Goal: Task Accomplishment & Management: Manage account settings

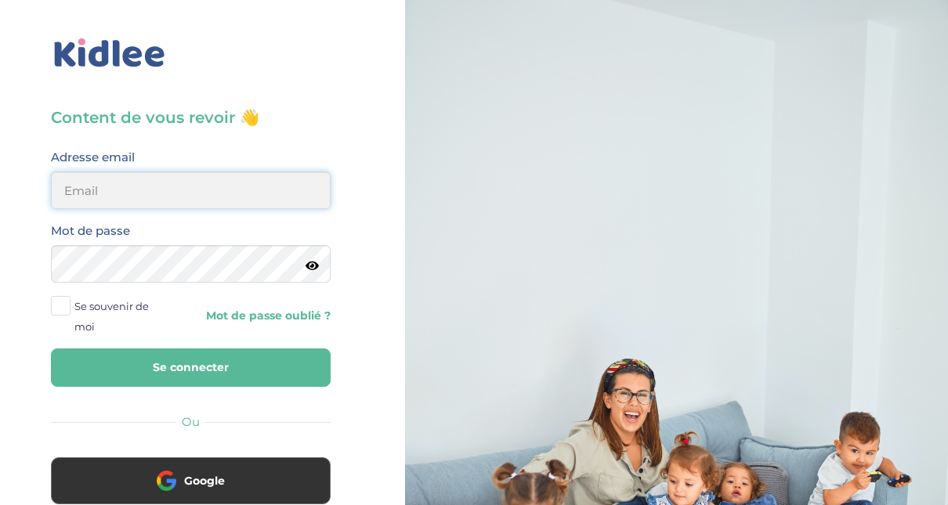
type input "adjoba.hoimian@gmail.com"
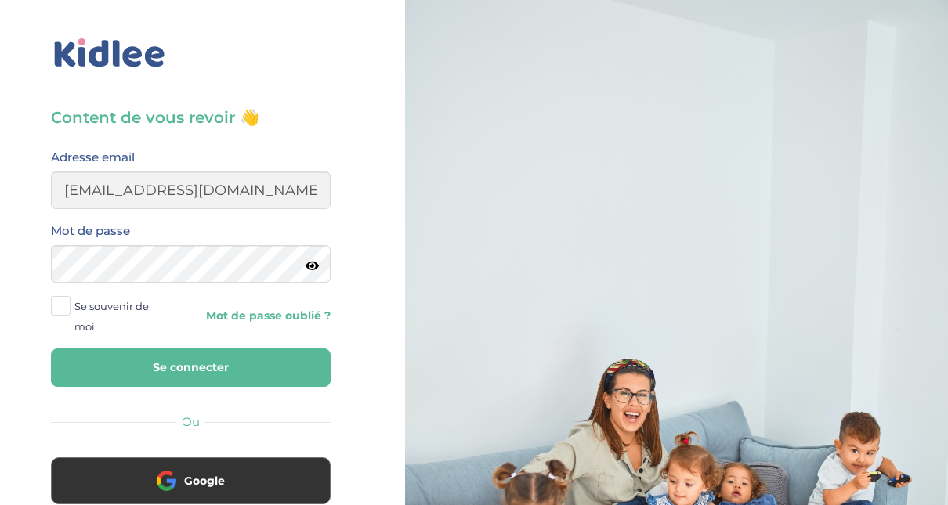
click at [170, 365] on button "Se connecter" at bounding box center [191, 367] width 280 height 38
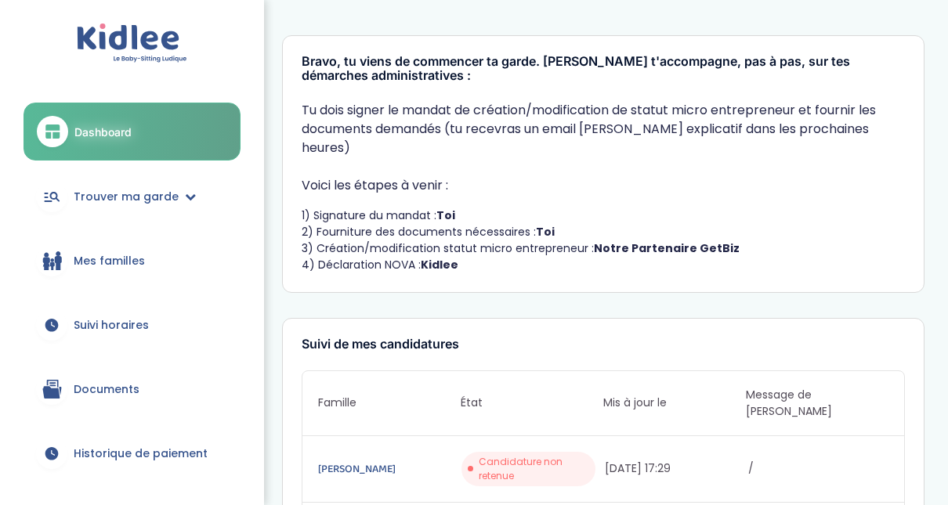
click at [125, 265] on span "Mes familles" at bounding box center [109, 261] width 71 height 16
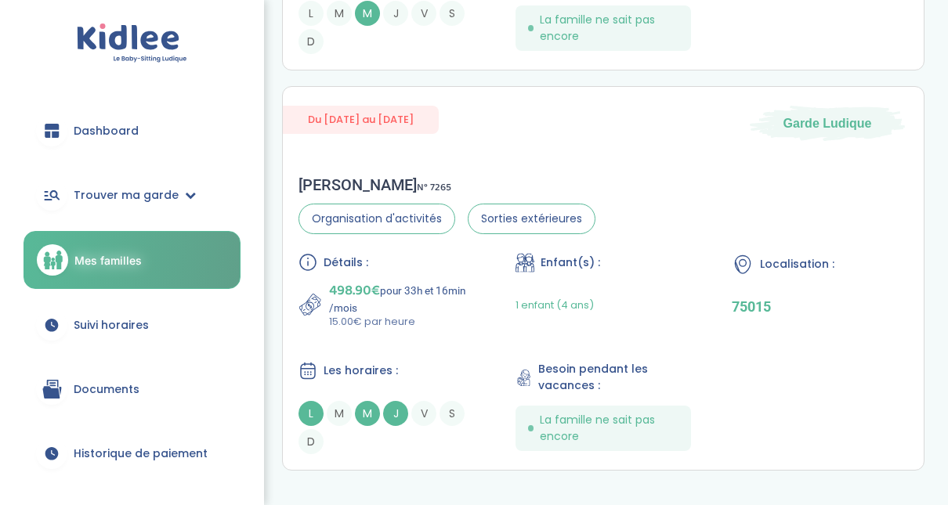
scroll to position [418, 0]
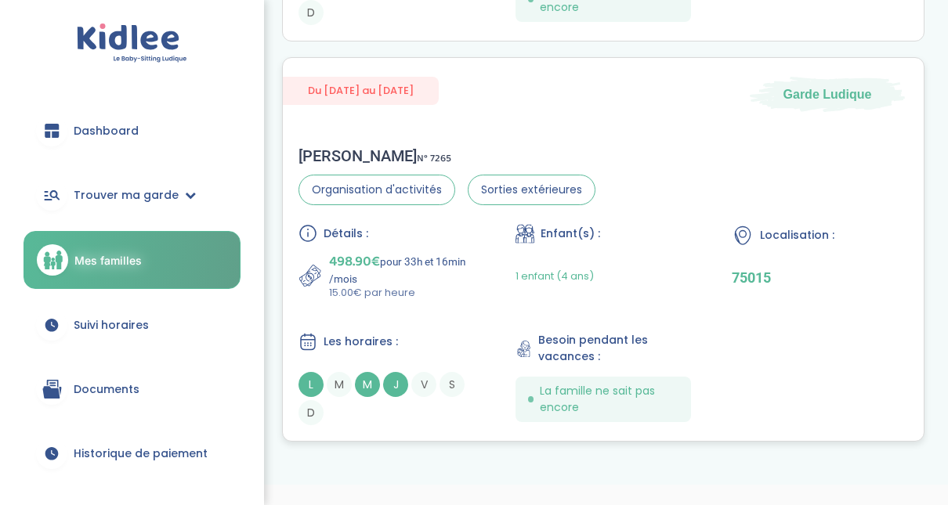
click at [717, 309] on div "Détails : 498.90€ pour 33h et 16min /mois 15.00€ par heure Enfant(s) : 1 enfant…" at bounding box center [602, 324] width 609 height 201
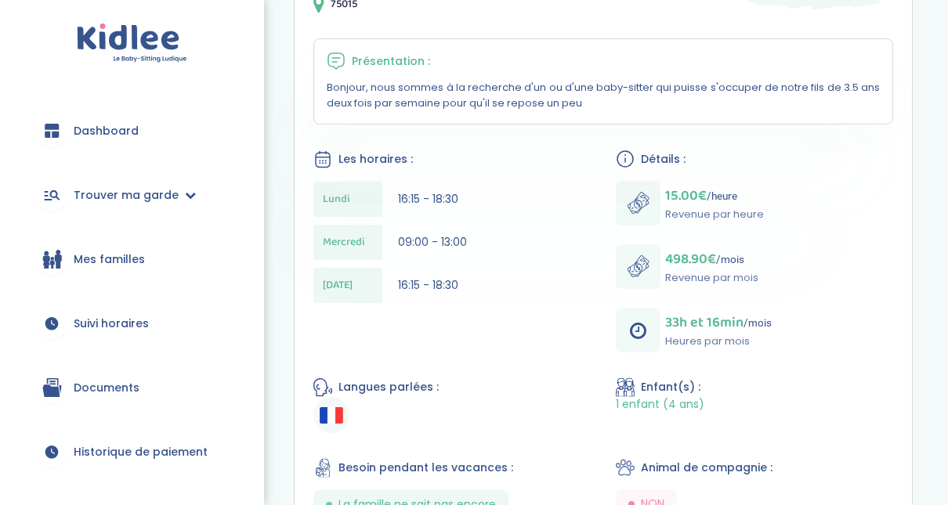
scroll to position [266, 0]
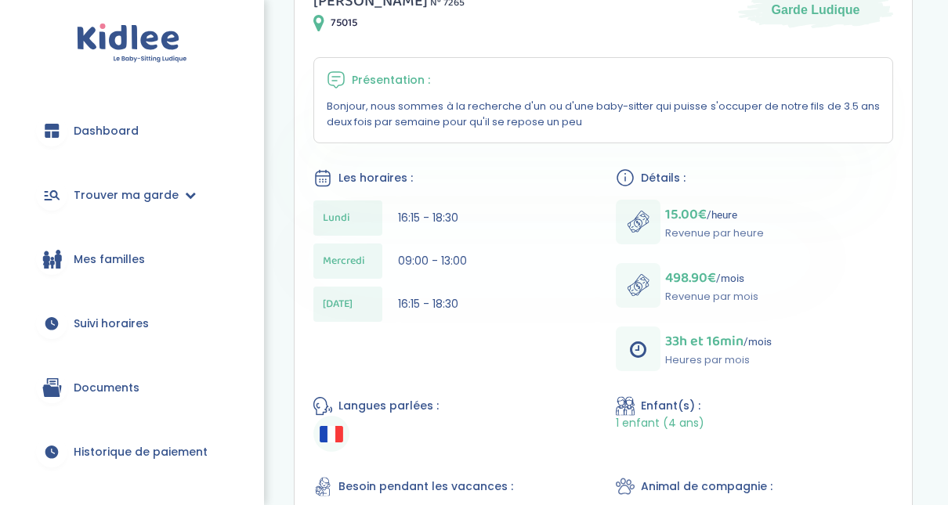
click at [103, 327] on span "Suivi horaires" at bounding box center [111, 324] width 75 height 16
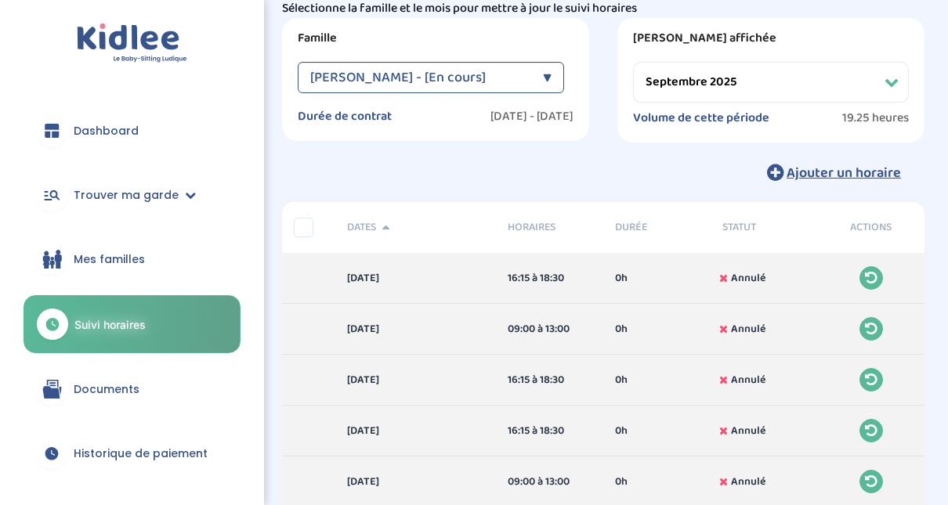
scroll to position [60, 0]
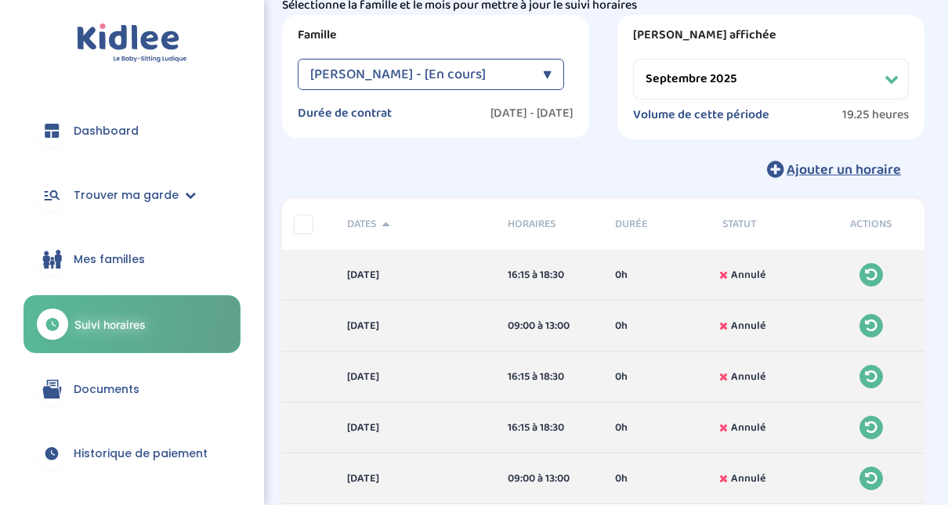
click at [720, 85] on select "Filtrer par mois septembre 2025 octobre 2025 novembre 2025 décembre 2025 janvie…" at bounding box center [771, 79] width 276 height 41
click at [633, 59] on select "Filtrer par mois septembre 2025 octobre 2025 novembre 2025 décembre 2025 janvie…" at bounding box center [771, 79] width 276 height 41
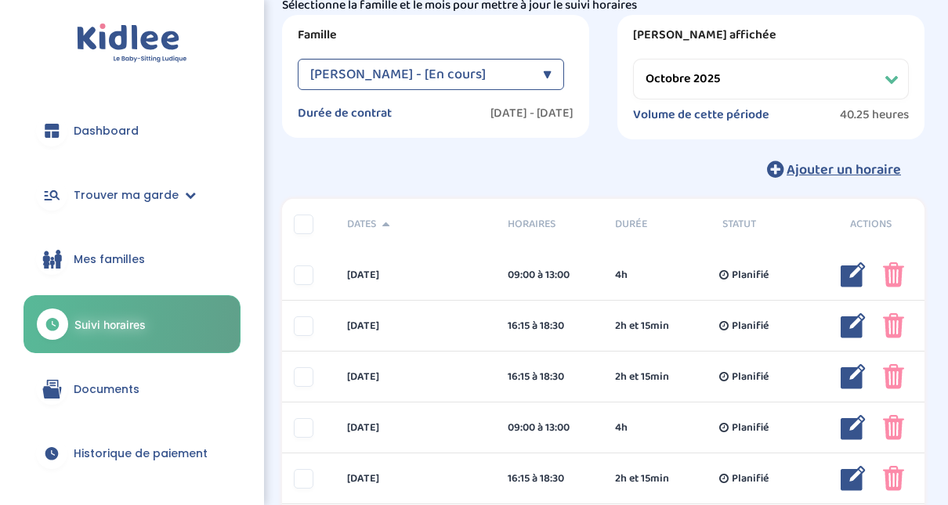
click at [749, 78] on select "Filtrer par mois septembre 2025 octobre 2025 novembre 2025 décembre 2025 janvie…" at bounding box center [771, 79] width 276 height 41
click at [633, 59] on select "Filtrer par mois septembre 2025 octobre 2025 novembre 2025 décembre 2025 janvie…" at bounding box center [771, 79] width 276 height 41
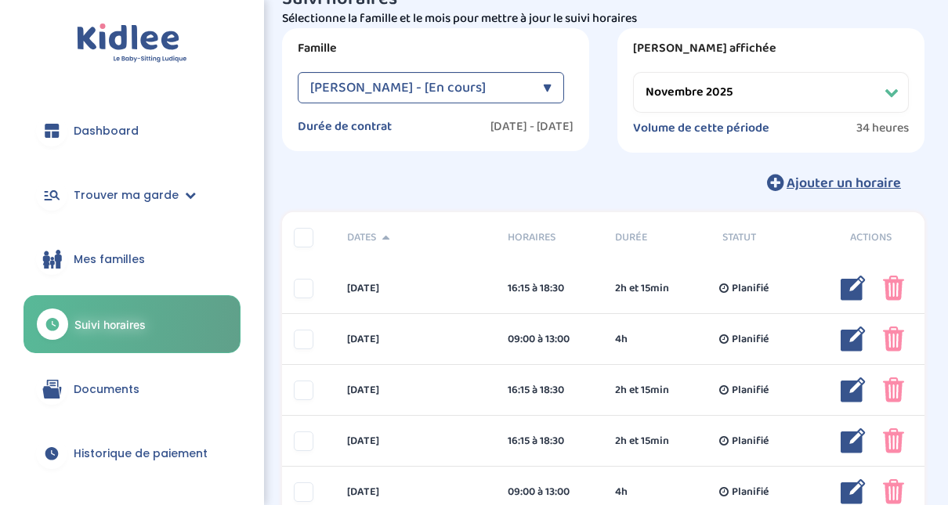
scroll to position [0, 0]
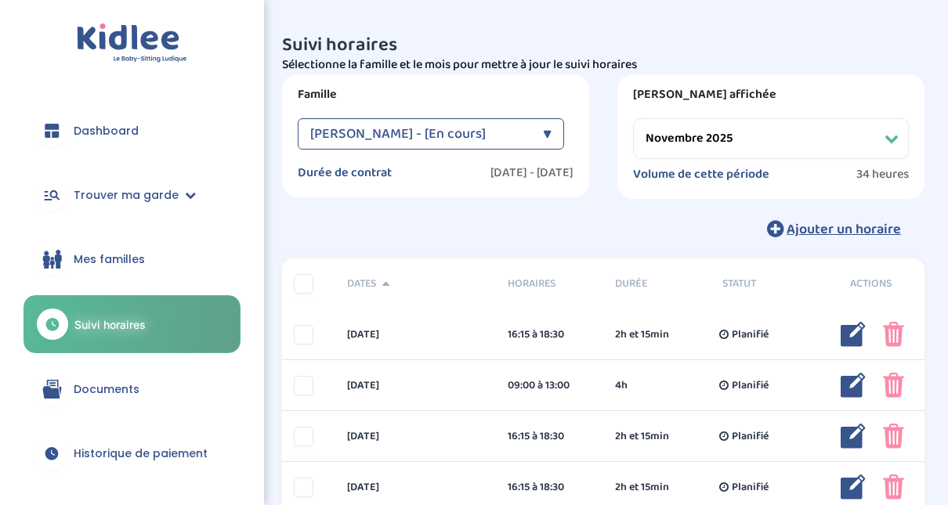
click at [784, 132] on select "Filtrer par mois septembre 2025 octobre 2025 novembre 2025 décembre 2025 janvie…" at bounding box center [771, 138] width 276 height 41
click at [633, 118] on select "Filtrer par mois septembre 2025 octobre 2025 novembre 2025 décembre 2025 janvie…" at bounding box center [771, 138] width 276 height 41
click at [831, 135] on select "Filtrer par mois septembre 2025 octobre 2025 novembre 2025 décembre 2025 janvie…" at bounding box center [771, 138] width 276 height 41
click at [633, 118] on select "Filtrer par mois septembre 2025 octobre 2025 novembre 2025 décembre 2025 janvie…" at bounding box center [771, 138] width 276 height 41
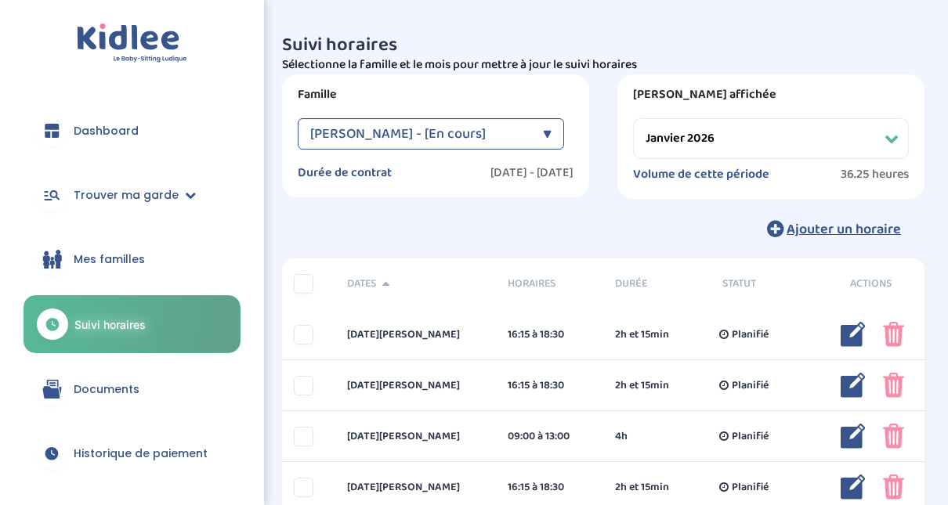
click at [748, 141] on select "Filtrer par mois septembre 2025 octobre 2025 novembre 2025 décembre 2025 janvie…" at bounding box center [771, 138] width 276 height 41
click at [633, 118] on select "Filtrer par mois septembre 2025 octobre 2025 novembre 2025 décembre 2025 janvie…" at bounding box center [771, 138] width 276 height 41
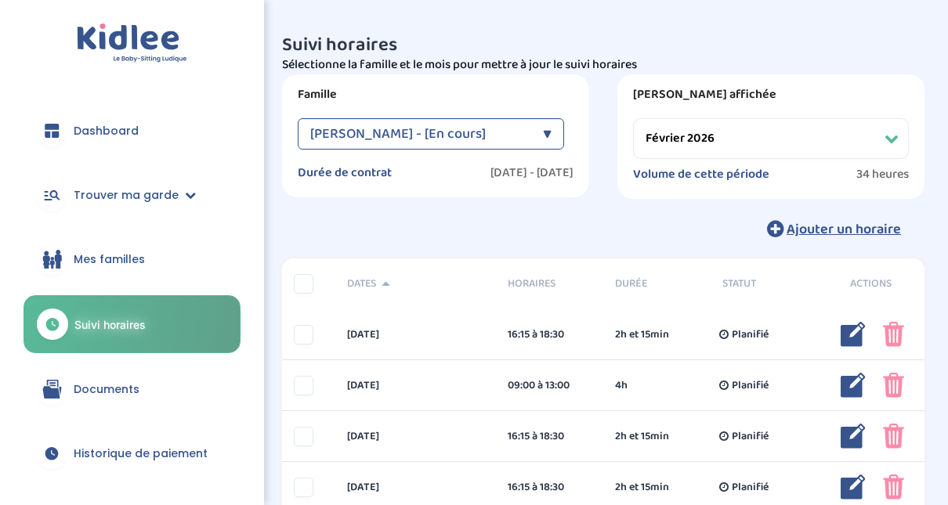
click at [746, 147] on select "Filtrer par mois septembre 2025 octobre 2025 novembre 2025 décembre 2025 janvie…" at bounding box center [771, 138] width 276 height 41
click at [633, 118] on select "Filtrer par mois septembre 2025 octobre 2025 novembre 2025 décembre 2025 janvie…" at bounding box center [771, 138] width 276 height 41
click at [734, 149] on select "Filtrer par mois septembre 2025 octobre 2025 novembre 2025 décembre 2025 janvie…" at bounding box center [771, 138] width 276 height 41
click at [633, 118] on select "Filtrer par mois septembre 2025 octobre 2025 novembre 2025 décembre 2025 janvie…" at bounding box center [771, 138] width 276 height 41
click at [742, 143] on select "Filtrer par mois septembre 2025 octobre 2025 novembre 2025 décembre 2025 janvie…" at bounding box center [771, 138] width 276 height 41
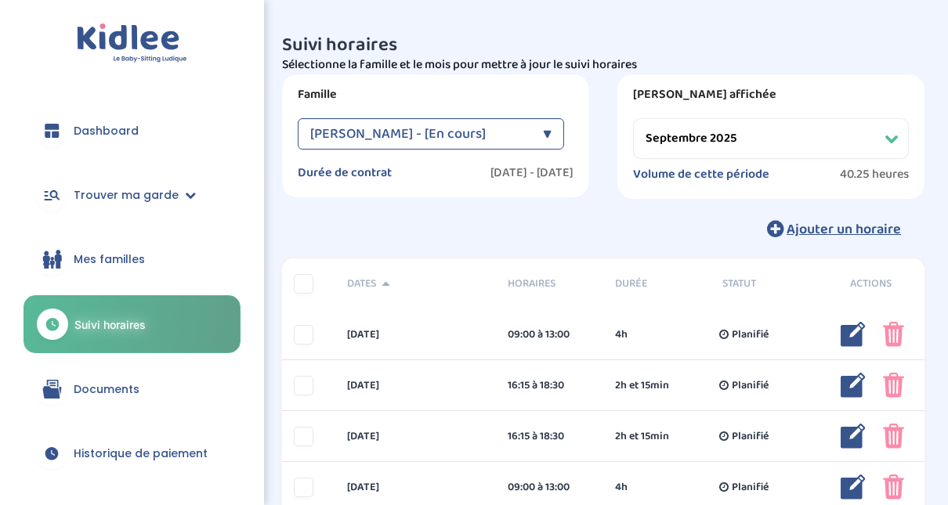
click at [633, 118] on select "Filtrer par mois septembre 2025 octobre 2025 novembre 2025 décembre 2025 janvie…" at bounding box center [771, 138] width 276 height 41
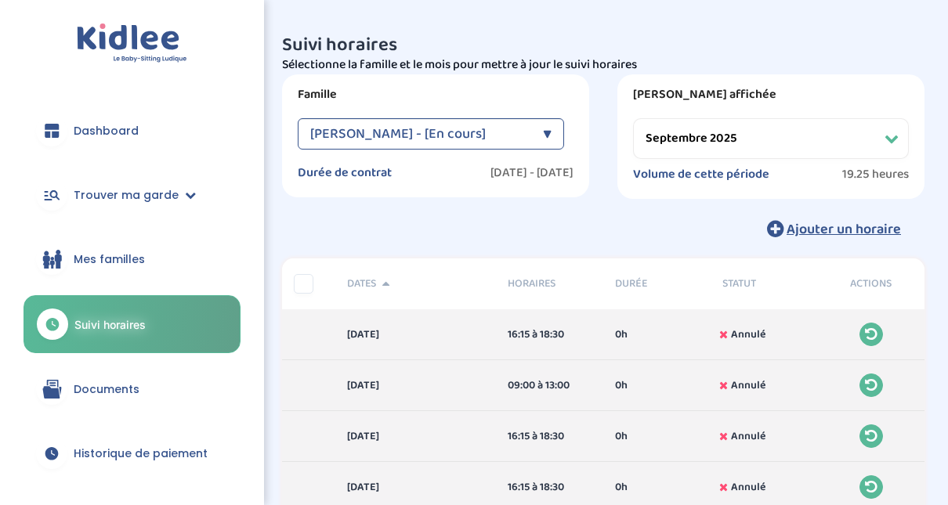
click at [543, 130] on div "▼" at bounding box center [547, 133] width 9 height 31
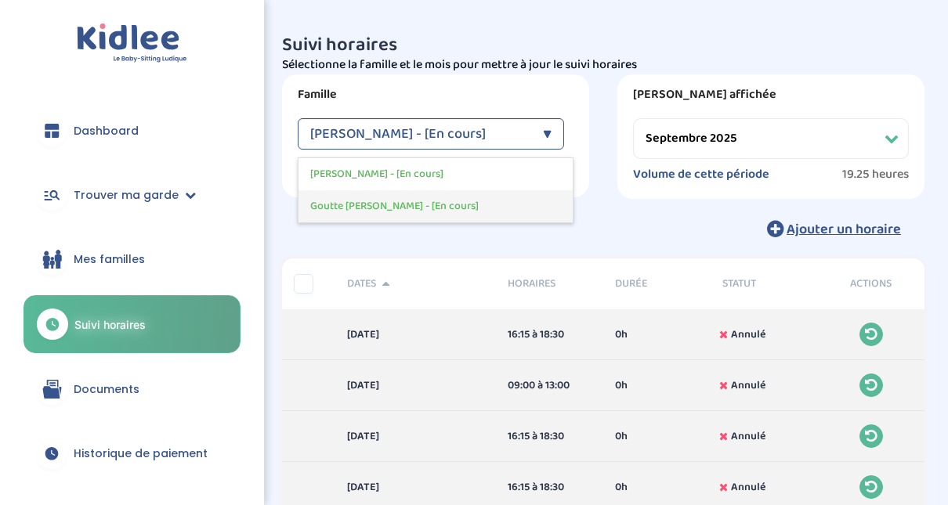
click at [417, 198] on span "Goutte Florence - [En cours]" at bounding box center [394, 206] width 168 height 16
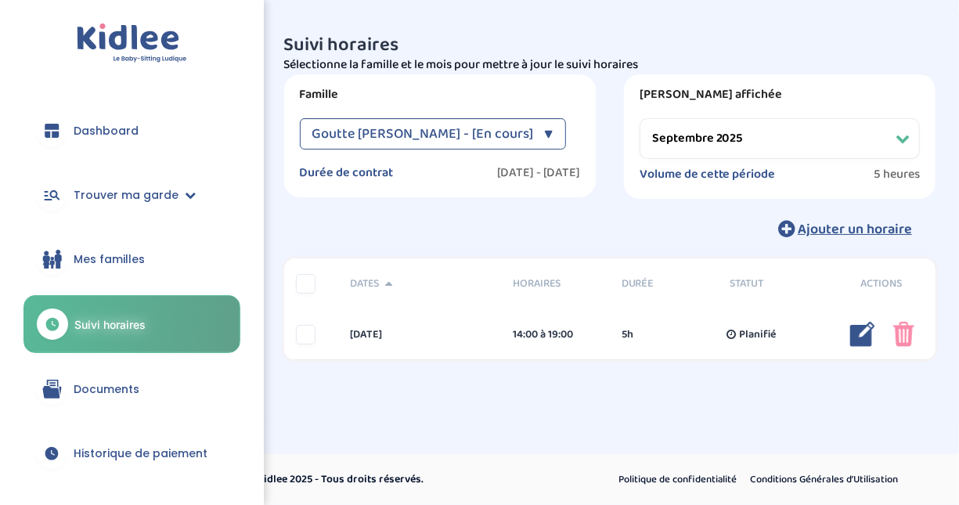
click at [861, 151] on select "Filtrer par mois septembre 2025 octobre 2025 novembre 2025 décembre 2025 janvie…" at bounding box center [780, 138] width 280 height 41
click at [640, 118] on select "Filtrer par mois septembre 2025 octobre 2025 novembre 2025 décembre 2025 janvie…" at bounding box center [780, 138] width 280 height 41
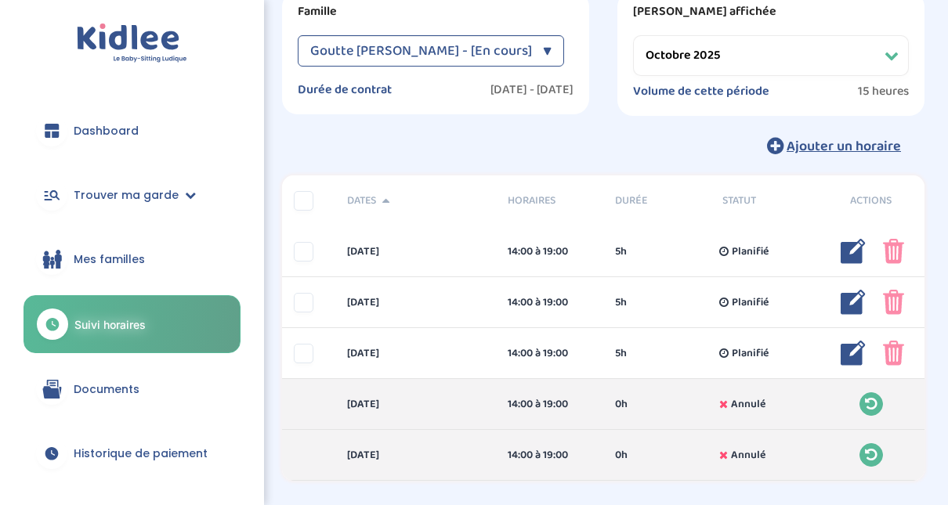
scroll to position [84, 0]
click at [886, 64] on select "Filtrer par mois septembre 2025 octobre 2025 novembre 2025 décembre 2025 janvie…" at bounding box center [771, 54] width 276 height 41
click at [633, 34] on select "Filtrer par mois septembre 2025 octobre 2025 novembre 2025 décembre 2025 janvie…" at bounding box center [771, 54] width 276 height 41
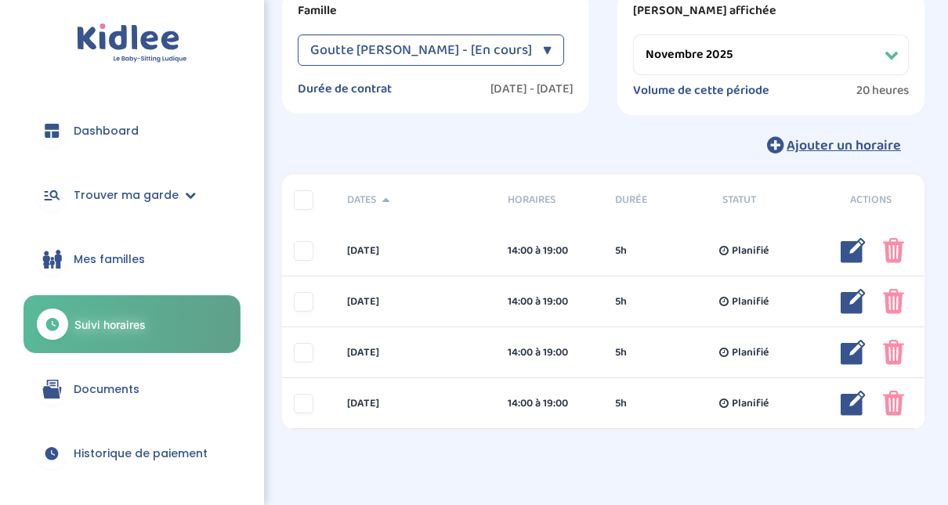
click at [893, 66] on select "Filtrer par mois septembre 2025 octobre 2025 novembre 2025 décembre 2025 janvie…" at bounding box center [771, 54] width 276 height 41
click at [633, 34] on select "Filtrer par mois septembre 2025 octobre 2025 novembre 2025 décembre 2025 janvie…" at bounding box center [771, 54] width 276 height 41
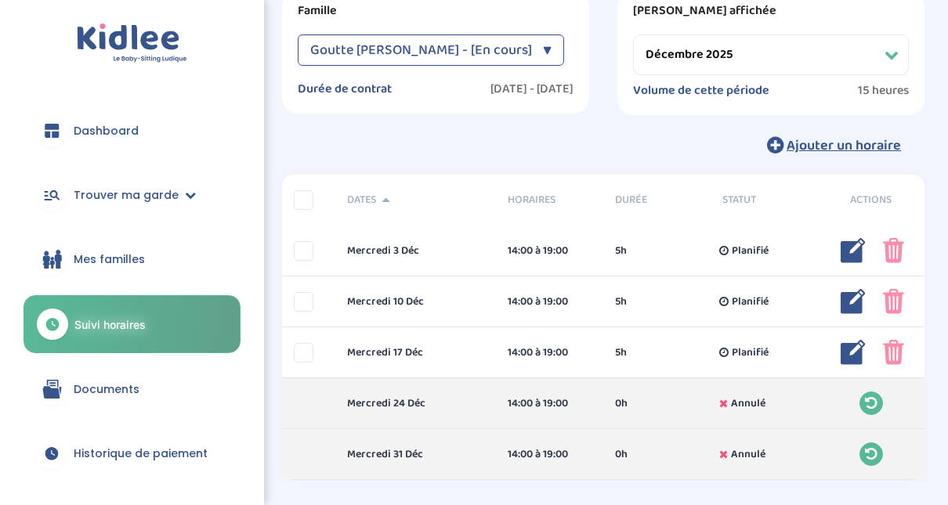
click at [886, 63] on select "Filtrer par mois septembre 2025 octobre 2025 novembre 2025 décembre 2025 janvie…" at bounding box center [771, 54] width 276 height 41
click at [633, 34] on select "Filtrer par mois septembre 2025 octobre 2025 novembre 2025 décembre 2025 janvie…" at bounding box center [771, 54] width 276 height 41
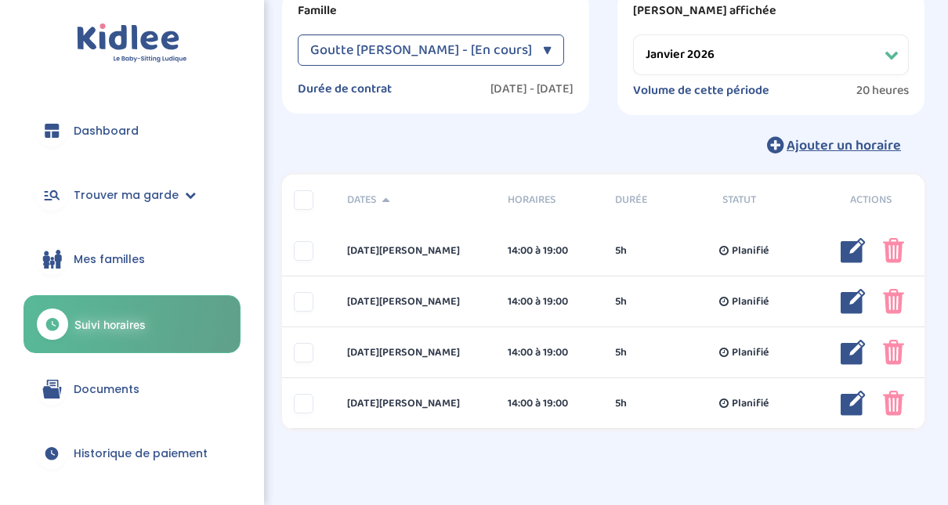
click at [900, 57] on select "Filtrer par mois septembre 2025 octobre 2025 novembre 2025 décembre 2025 janvie…" at bounding box center [771, 54] width 276 height 41
click at [633, 34] on select "Filtrer par mois septembre 2025 octobre 2025 novembre 2025 décembre 2025 janvie…" at bounding box center [771, 54] width 276 height 41
click at [890, 67] on select "Filtrer par mois septembre 2025 octobre 2025 novembre 2025 décembre 2025 janvie…" at bounding box center [771, 54] width 276 height 41
click at [633, 34] on select "Filtrer par mois septembre 2025 octobre 2025 novembre 2025 décembre 2025 janvie…" at bounding box center [771, 54] width 276 height 41
click at [892, 65] on select "Filtrer par mois septembre 2025 octobre 2025 novembre 2025 décembre 2025 janvie…" at bounding box center [771, 54] width 276 height 41
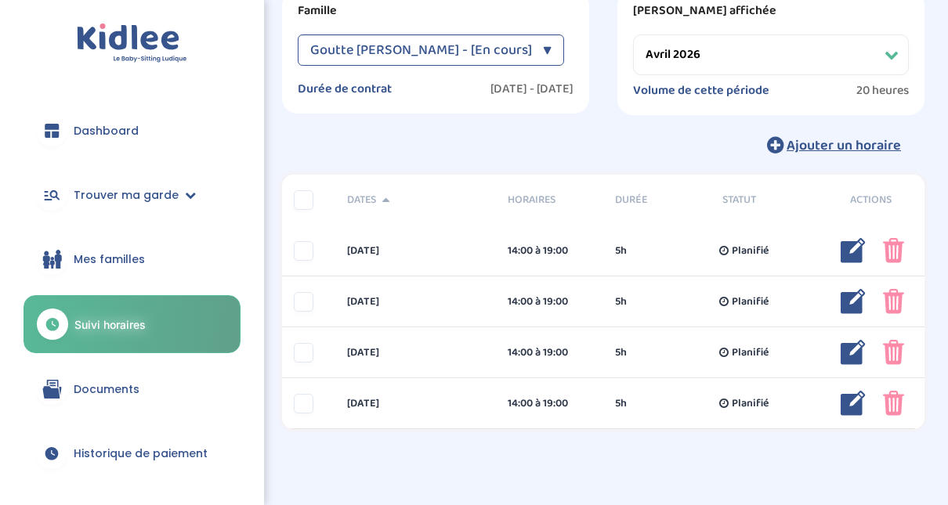
click at [633, 34] on select "Filtrer par mois septembre 2025 octobre 2025 novembre 2025 décembre 2025 janvie…" at bounding box center [771, 54] width 276 height 41
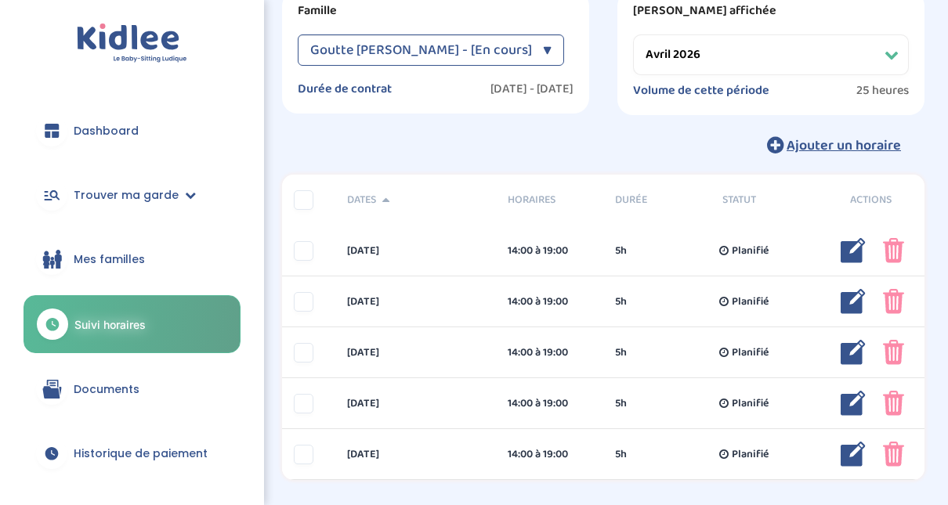
click at [533, 44] on div "Goutte Florence - [En cours] ▼" at bounding box center [431, 49] width 266 height 31
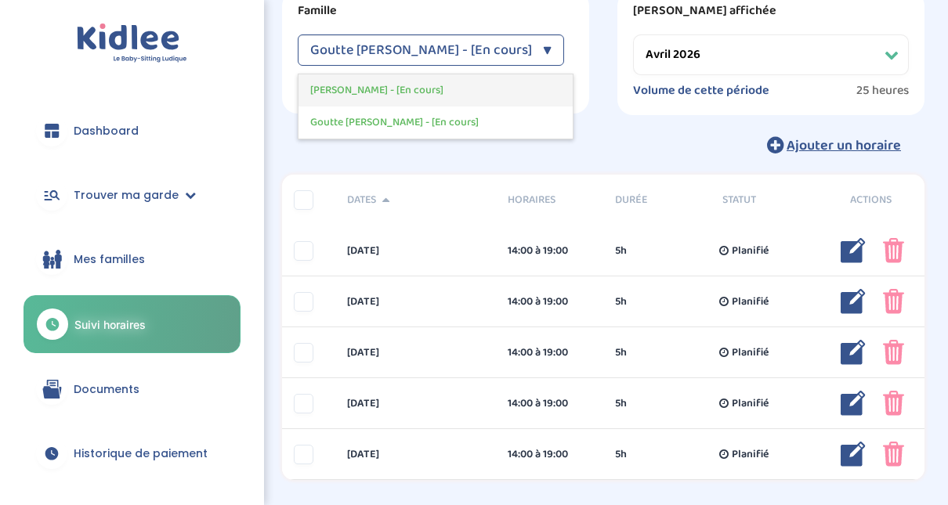
click at [441, 94] on span "Leyne Mory Clémence - [En cours]" at bounding box center [376, 90] width 133 height 16
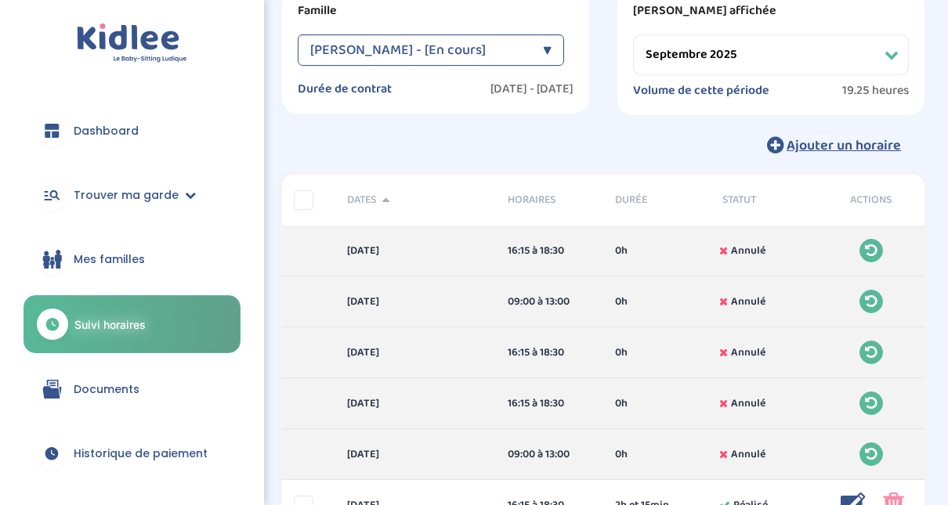
click at [773, 68] on select "Filtrer par mois septembre 2025 octobre 2025 novembre 2025 décembre 2025 janvie…" at bounding box center [771, 54] width 276 height 41
click at [633, 34] on select "Filtrer par mois septembre 2025 octobre 2025 novembre 2025 décembre 2025 janvie…" at bounding box center [771, 54] width 276 height 41
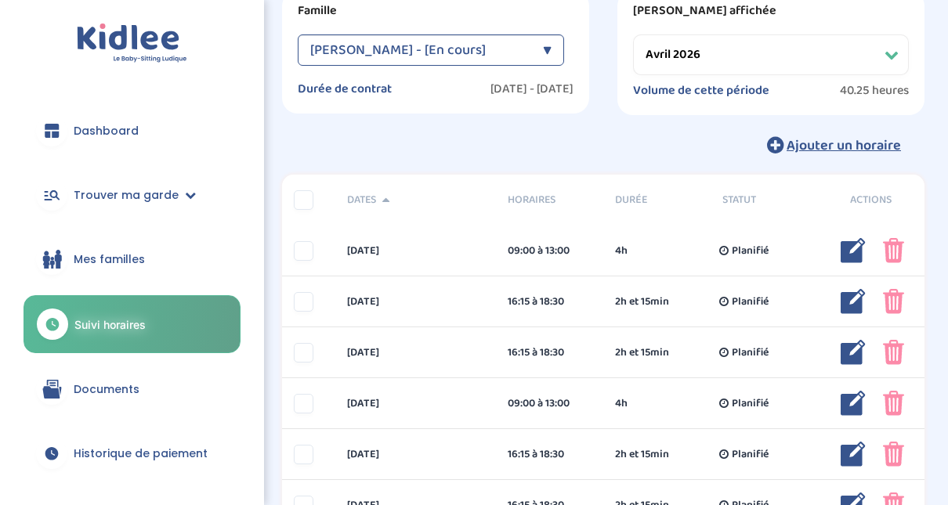
click at [713, 139] on div "Ajouter un horaire" at bounding box center [603, 145] width 642 height 34
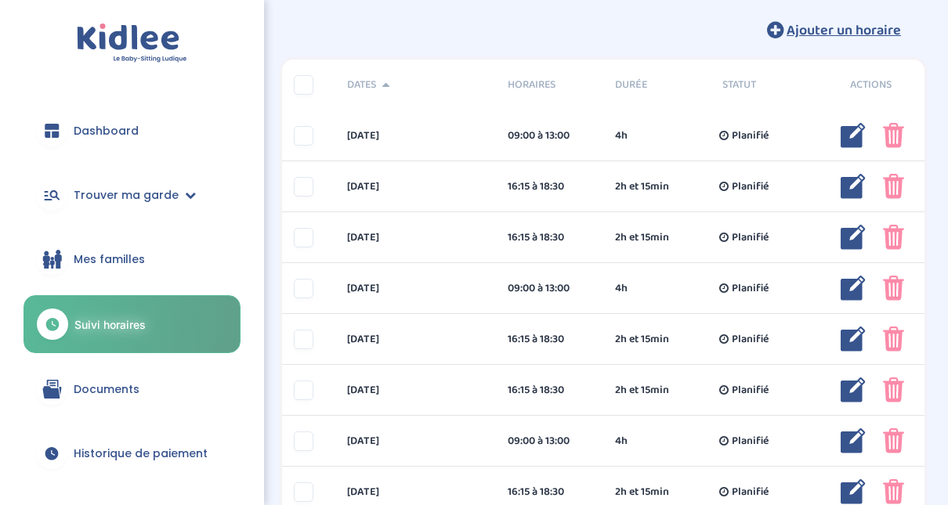
scroll to position [0, 0]
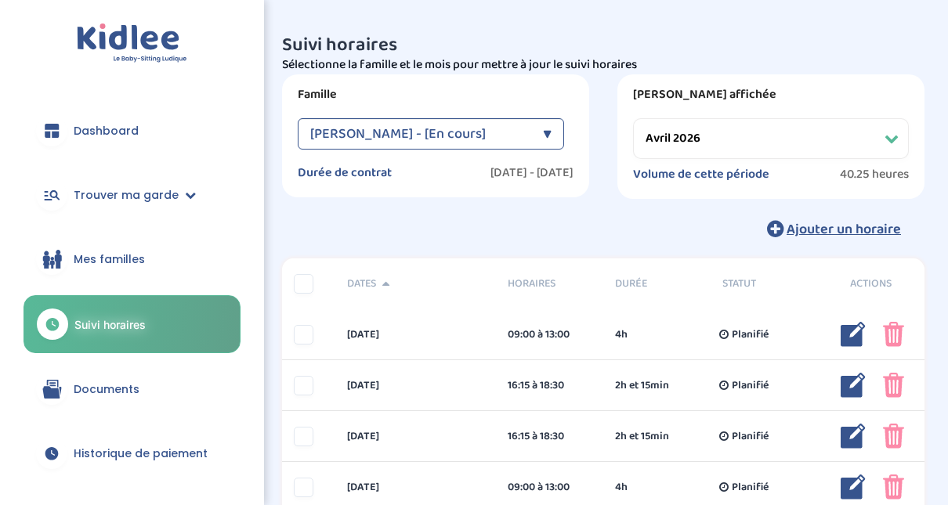
click at [547, 132] on div "▼" at bounding box center [547, 133] width 9 height 31
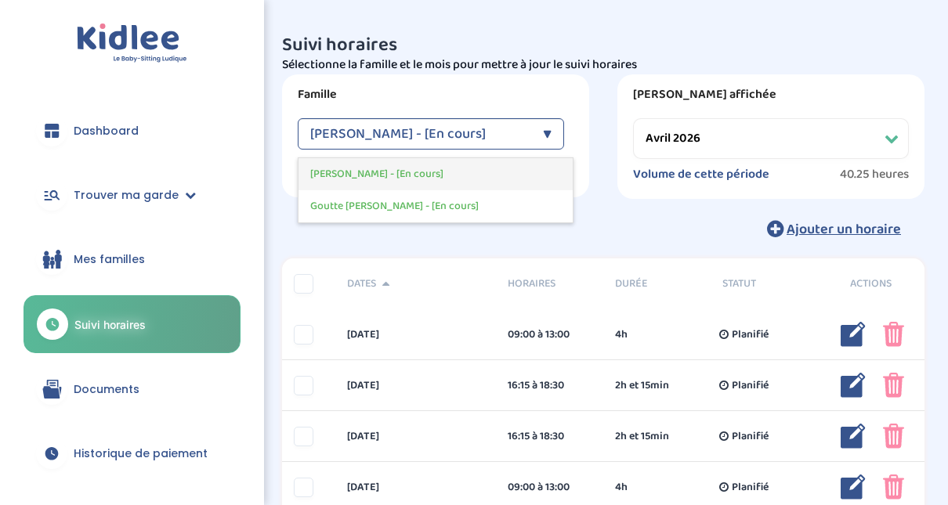
click at [410, 175] on span "Leyne Mory Clémence - [En cours]" at bounding box center [376, 174] width 133 height 16
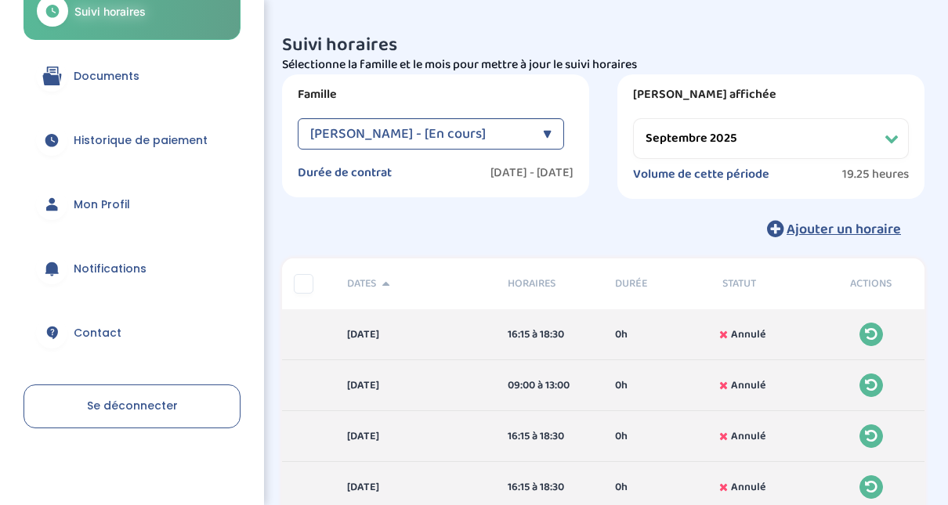
click at [745, 140] on select "Filtrer par mois septembre 2025 octobre 2025 novembre 2025 décembre 2025 janvie…" at bounding box center [771, 138] width 276 height 41
click at [633, 118] on select "Filtrer par mois septembre 2025 octobre 2025 novembre 2025 décembre 2025 janvie…" at bounding box center [771, 138] width 276 height 41
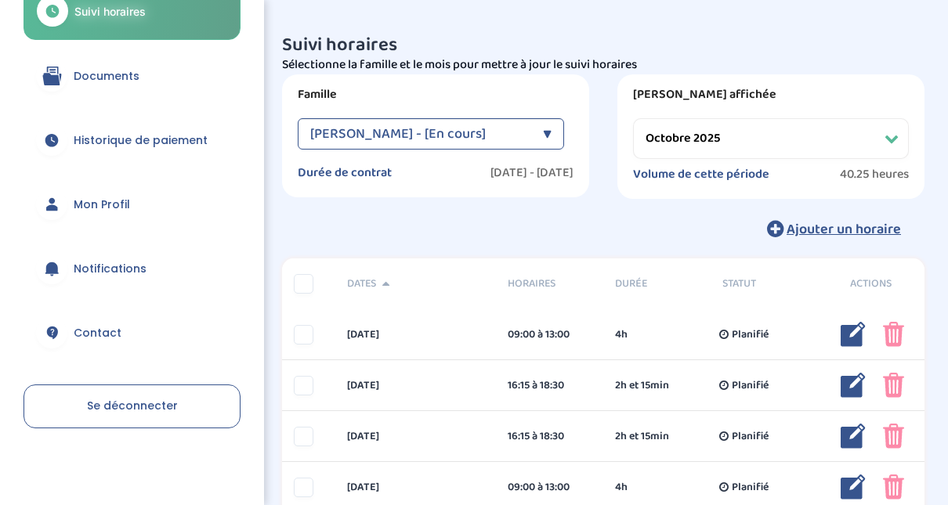
click at [554, 127] on div "Leyne Mory Clémence - [En cours] ▼" at bounding box center [431, 133] width 266 height 31
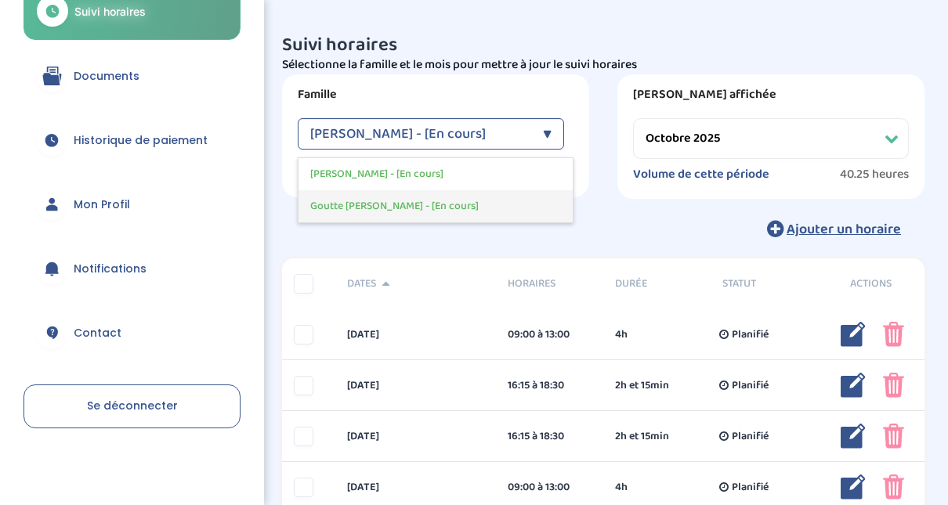
click at [465, 207] on div "Goutte Florence - [En cours]" at bounding box center [435, 206] width 274 height 32
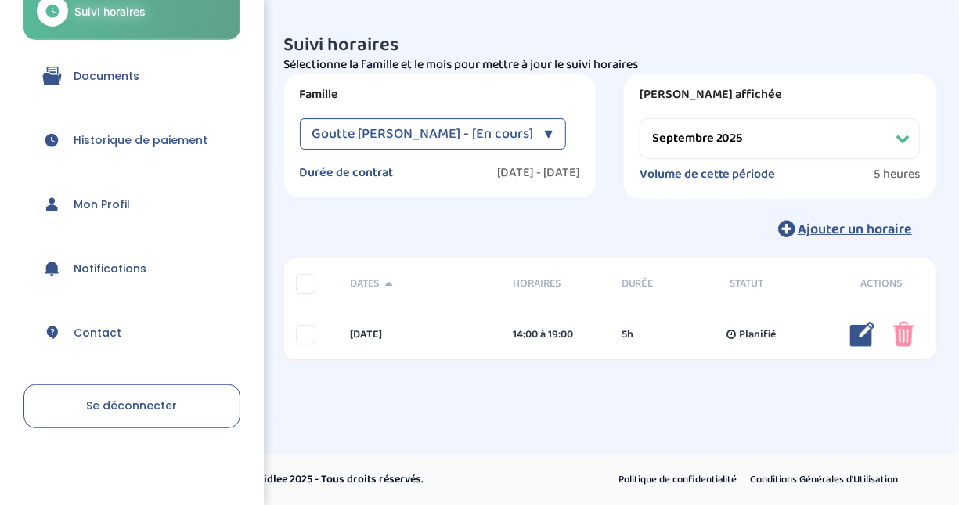
click at [742, 146] on select "Filtrer par mois septembre 2025 octobre 2025 novembre 2025 décembre 2025 janvie…" at bounding box center [780, 138] width 280 height 41
click at [640, 118] on select "Filtrer par mois septembre 2025 octobre 2025 novembre 2025 décembre 2025 janvie…" at bounding box center [780, 138] width 280 height 41
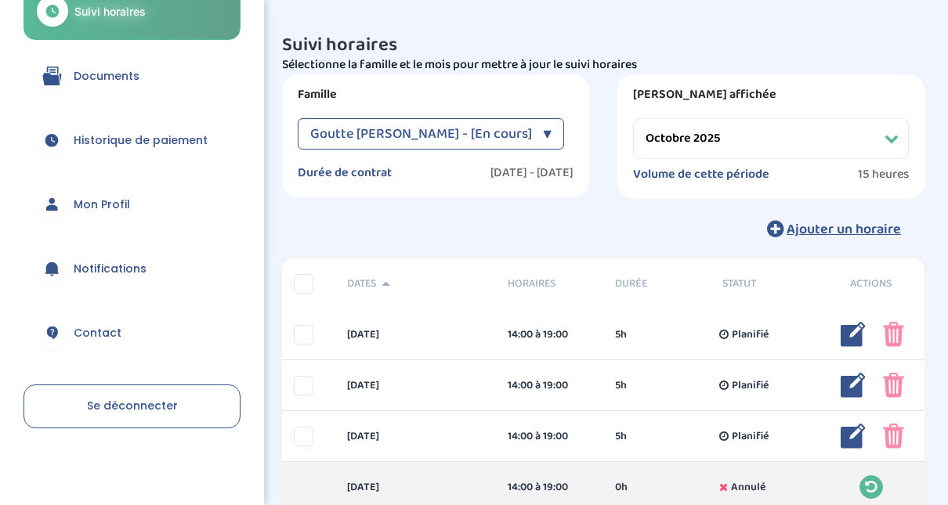
click at [522, 149] on div "Goutte Florence - [En cours]" at bounding box center [422, 133] width 225 height 31
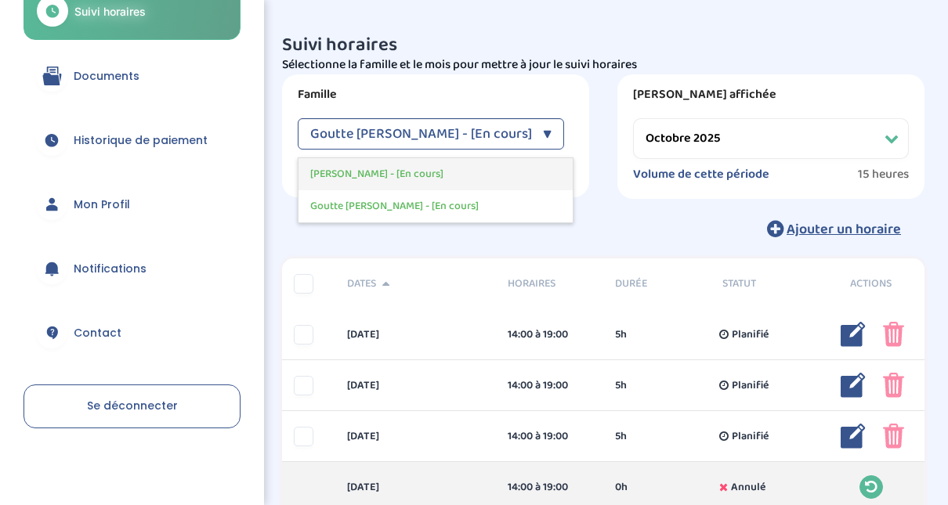
click at [399, 175] on span "Leyne Mory Clémence - [En cours]" at bounding box center [376, 174] width 133 height 16
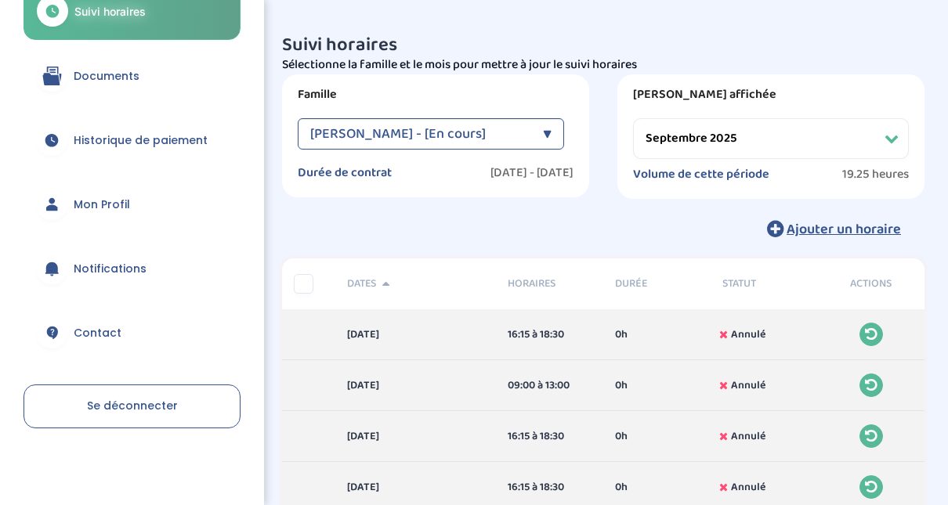
click at [793, 132] on select "Filtrer par mois septembre 2025 octobre 2025 novembre 2025 décembre 2025 janvie…" at bounding box center [771, 138] width 276 height 41
click at [633, 118] on select "Filtrer par mois septembre 2025 octobre 2025 novembre 2025 décembre 2025 janvie…" at bounding box center [771, 138] width 276 height 41
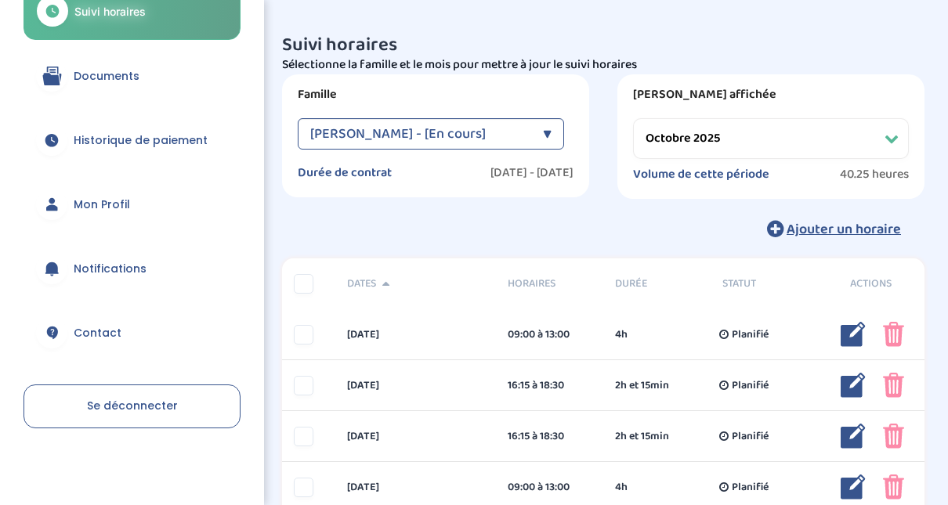
click at [875, 142] on select "Filtrer par mois septembre 2025 octobre 2025 novembre 2025 décembre 2025 janvie…" at bounding box center [771, 138] width 276 height 41
click at [633, 118] on select "Filtrer par mois septembre 2025 octobre 2025 novembre 2025 décembre 2025 janvie…" at bounding box center [771, 138] width 276 height 41
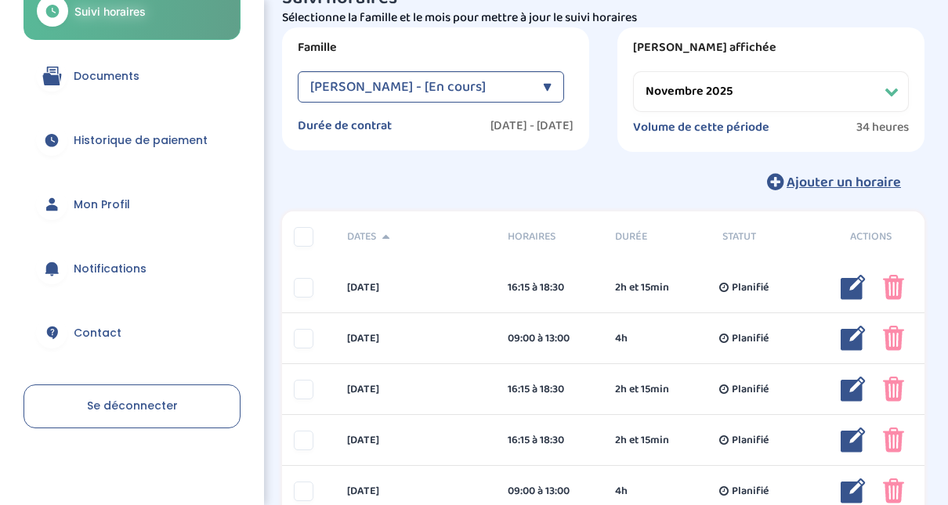
scroll to position [29, 0]
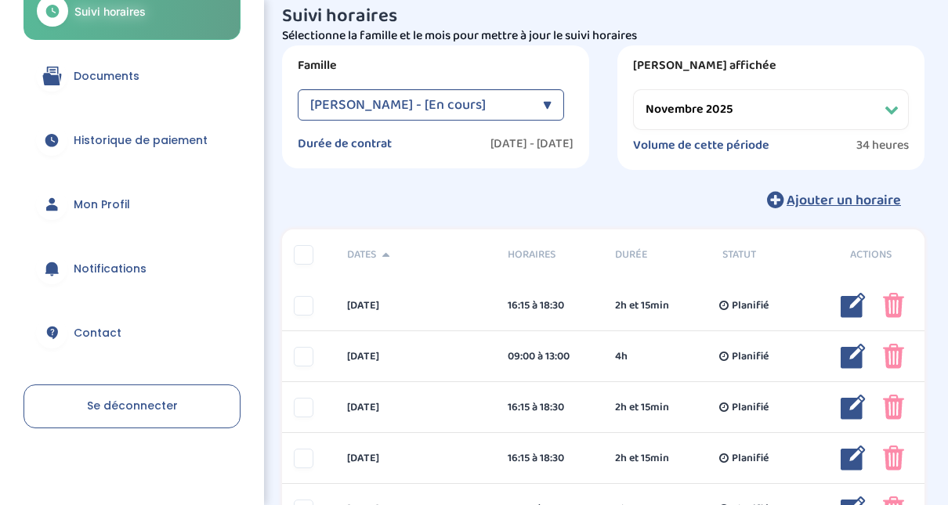
click at [486, 110] on span "Leyne Mory Clémence - [En cours]" at bounding box center [397, 104] width 175 height 31
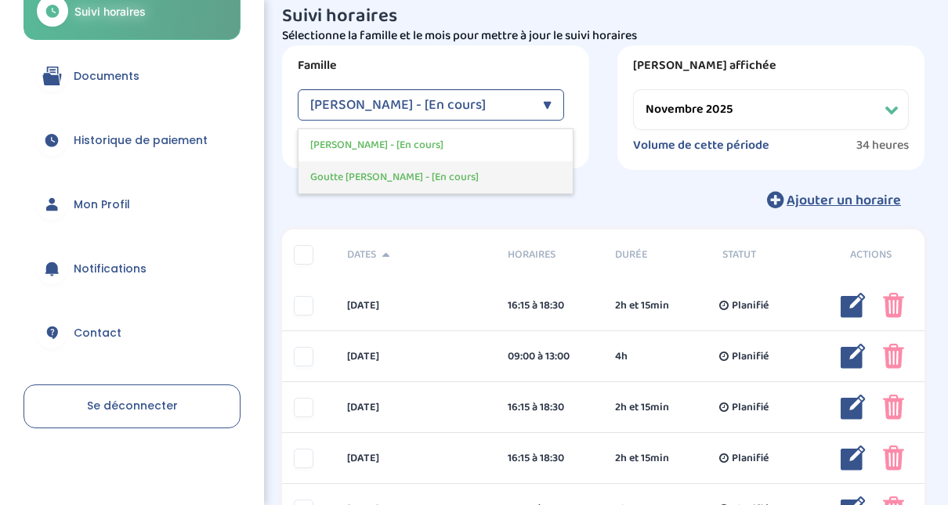
click at [446, 172] on div "Goutte Florence - [En cours]" at bounding box center [435, 177] width 274 height 32
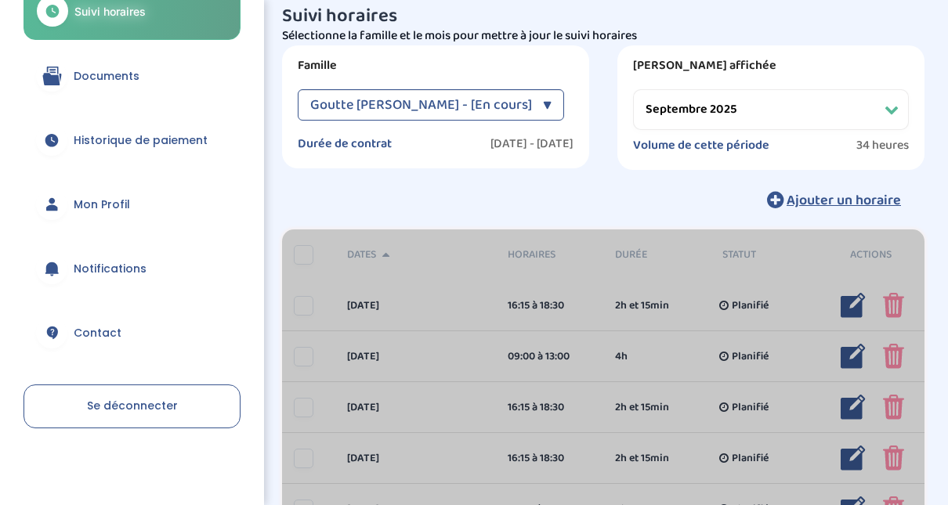
scroll to position [0, 0]
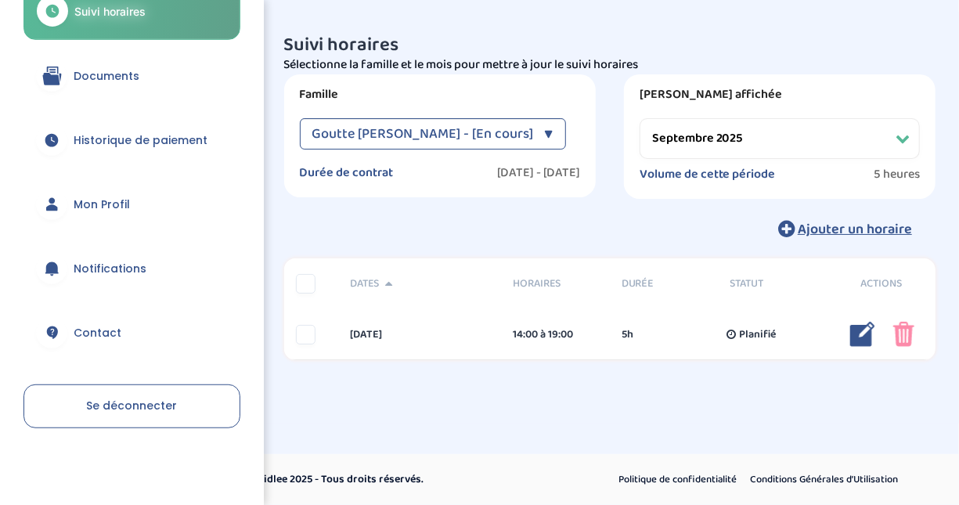
click at [848, 128] on select "Filtrer par mois septembre 2025 octobre 2025 novembre 2025 décembre 2025 janvie…" at bounding box center [780, 138] width 280 height 41
click at [640, 118] on select "Filtrer par mois septembre 2025 octobre 2025 novembre 2025 décembre 2025 janvie…" at bounding box center [780, 138] width 280 height 41
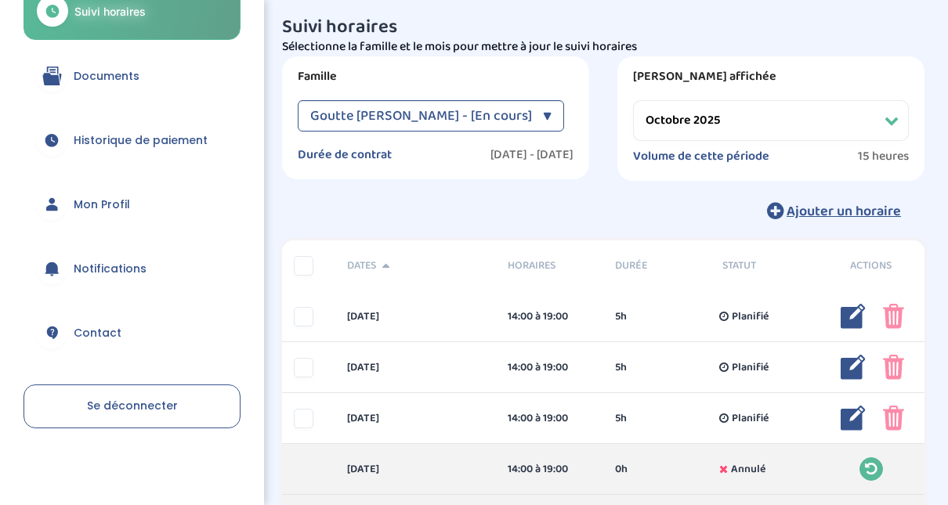
scroll to position [11, 0]
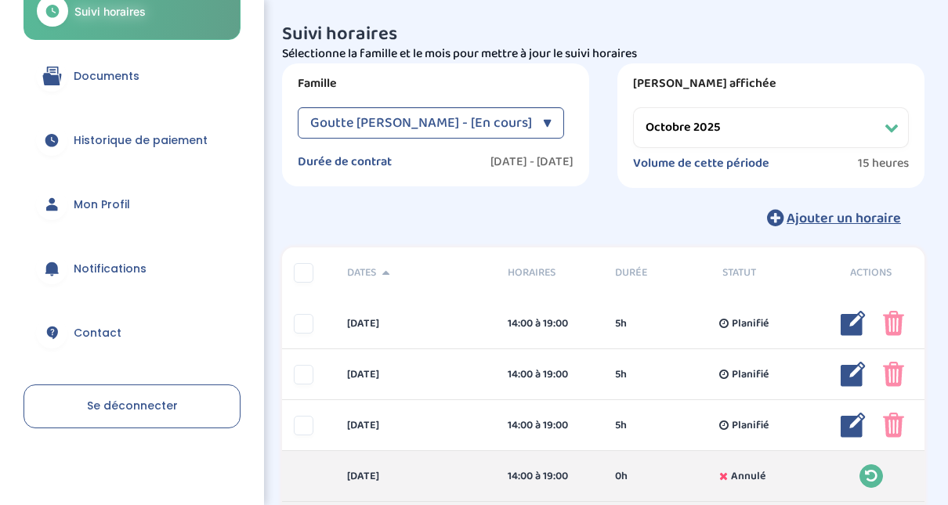
click at [861, 129] on select "Filtrer par mois septembre 2025 octobre 2025 novembre 2025 décembre 2025 janvie…" at bounding box center [771, 127] width 276 height 41
click at [633, 107] on select "Filtrer par mois septembre 2025 octobre 2025 novembre 2025 décembre 2025 janvie…" at bounding box center [771, 127] width 276 height 41
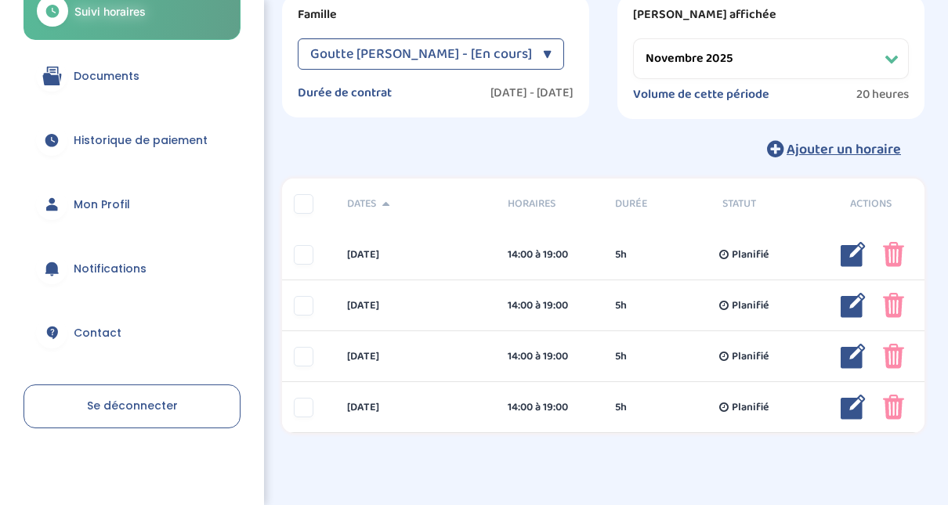
scroll to position [83, 0]
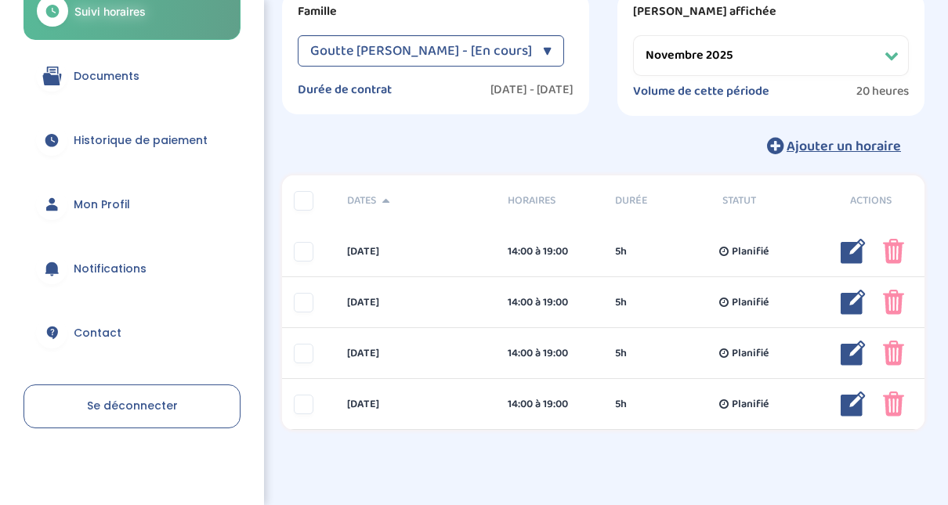
click at [549, 47] on div "▼" at bounding box center [547, 50] width 9 height 31
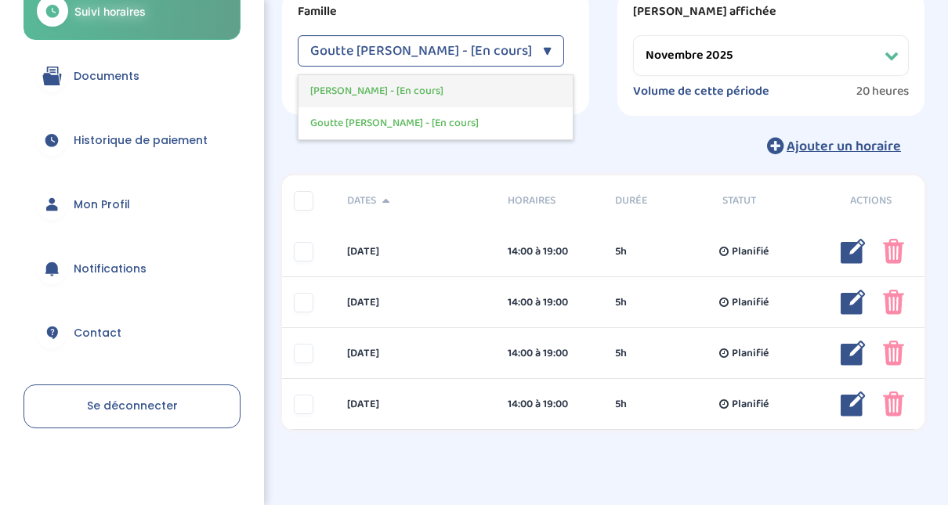
click at [443, 98] on span "Leyne Mory Clémence - [En cours]" at bounding box center [376, 91] width 133 height 16
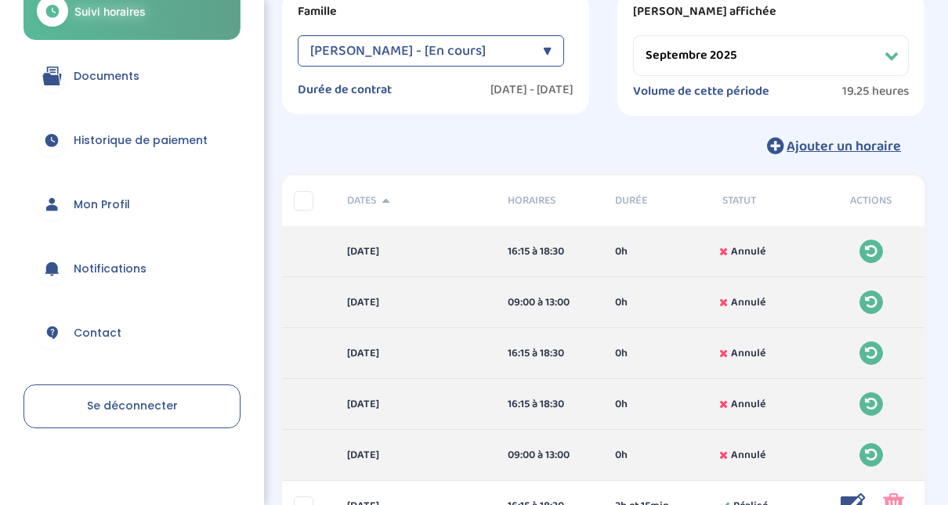
click at [757, 60] on select "Filtrer par mois septembre 2025 octobre 2025 novembre 2025 décembre 2025 janvie…" at bounding box center [771, 55] width 276 height 41
click at [633, 35] on select "Filtrer par mois septembre 2025 octobre 2025 novembre 2025 décembre 2025 janvie…" at bounding box center [771, 55] width 276 height 41
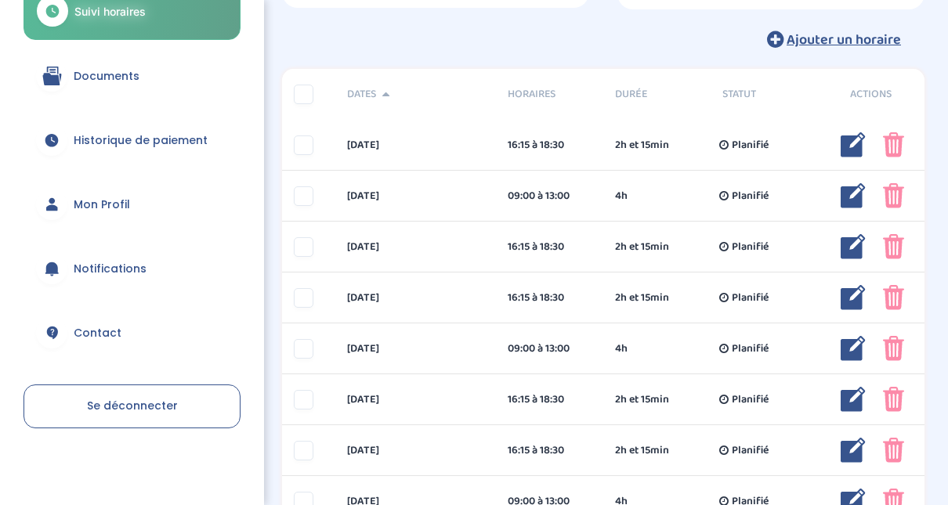
scroll to position [109, 0]
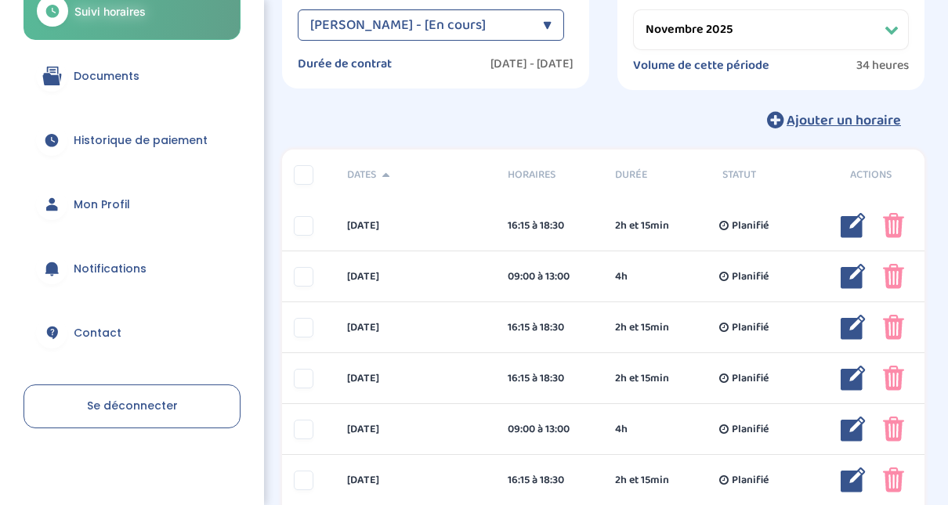
click at [884, 23] on select "Filtrer par mois septembre 2025 octobre 2025 novembre 2025 décembre 2025 janvie…" at bounding box center [771, 29] width 276 height 41
click at [633, 9] on select "Filtrer par mois septembre 2025 octobre 2025 novembre 2025 décembre 2025 janvie…" at bounding box center [771, 29] width 276 height 41
click at [548, 31] on div "▼" at bounding box center [547, 24] width 9 height 31
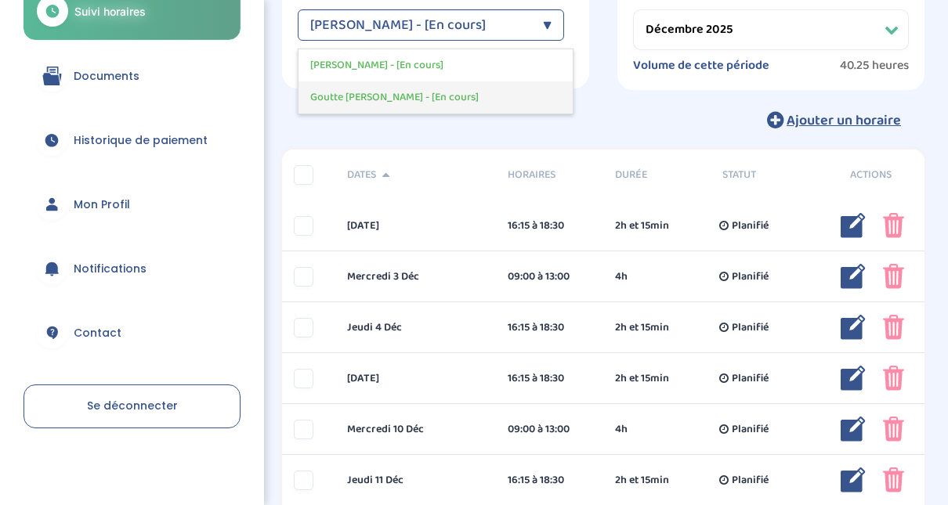
click at [463, 107] on div "Goutte Florence - [En cours]" at bounding box center [435, 97] width 274 height 32
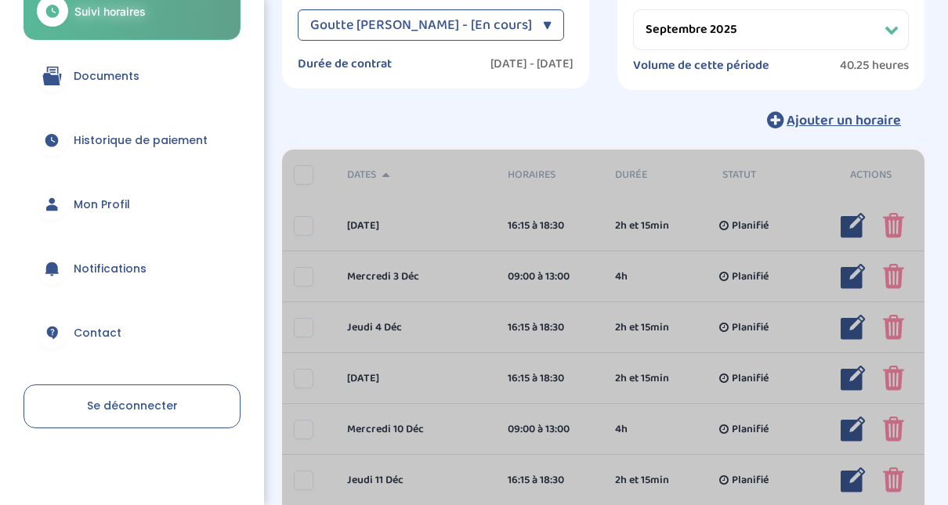
scroll to position [0, 0]
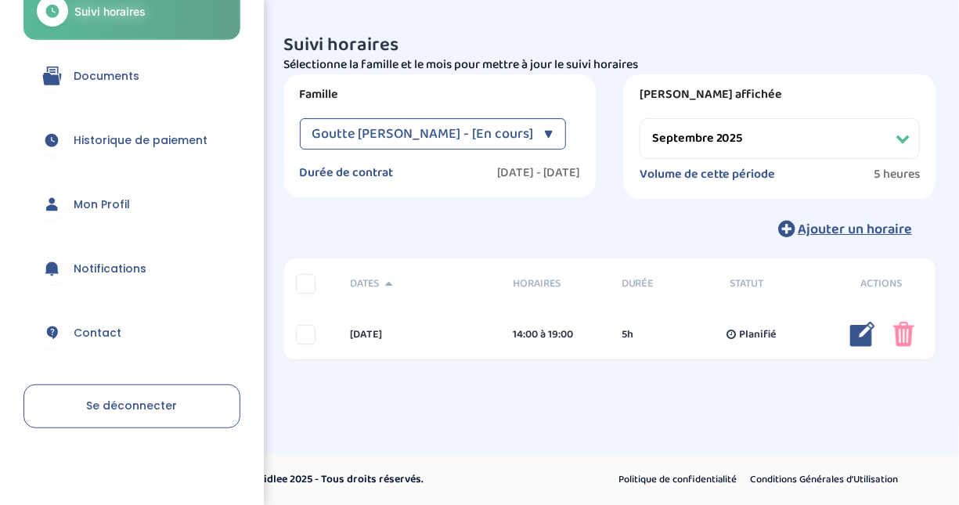
click at [748, 133] on select "Filtrer par mois septembre 2025 octobre 2025 novembre 2025 décembre 2025 janvie…" at bounding box center [780, 138] width 280 height 41
click at [640, 118] on select "Filtrer par mois septembre 2025 octobre 2025 novembre 2025 décembre 2025 janvie…" at bounding box center [780, 138] width 280 height 41
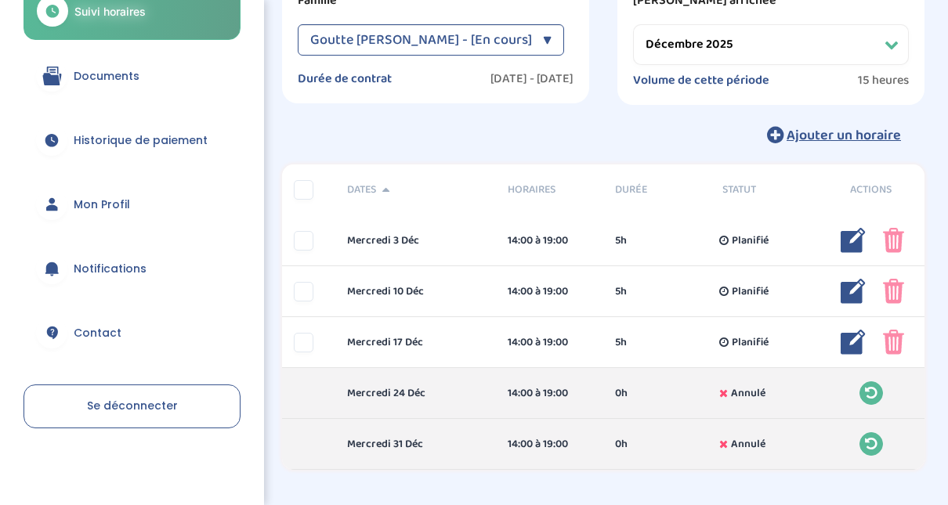
scroll to position [103, 0]
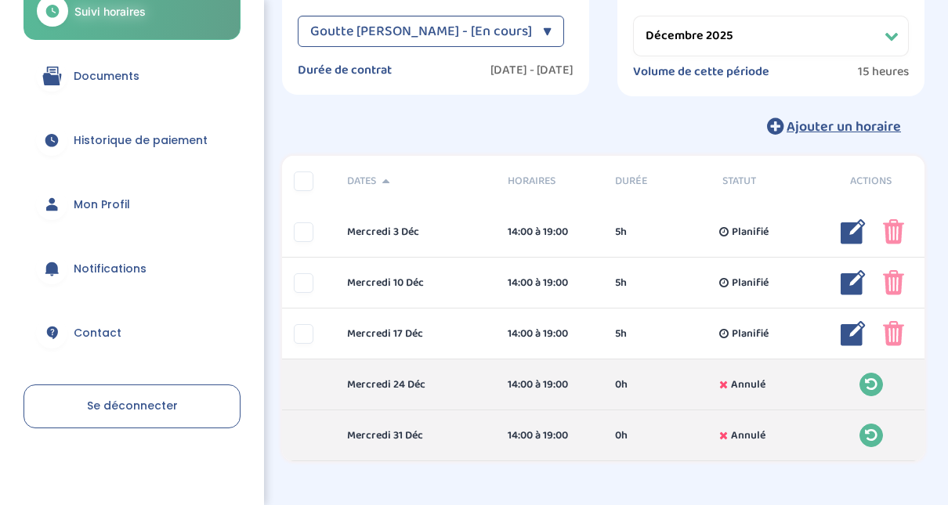
click at [550, 36] on div "▼" at bounding box center [547, 31] width 9 height 31
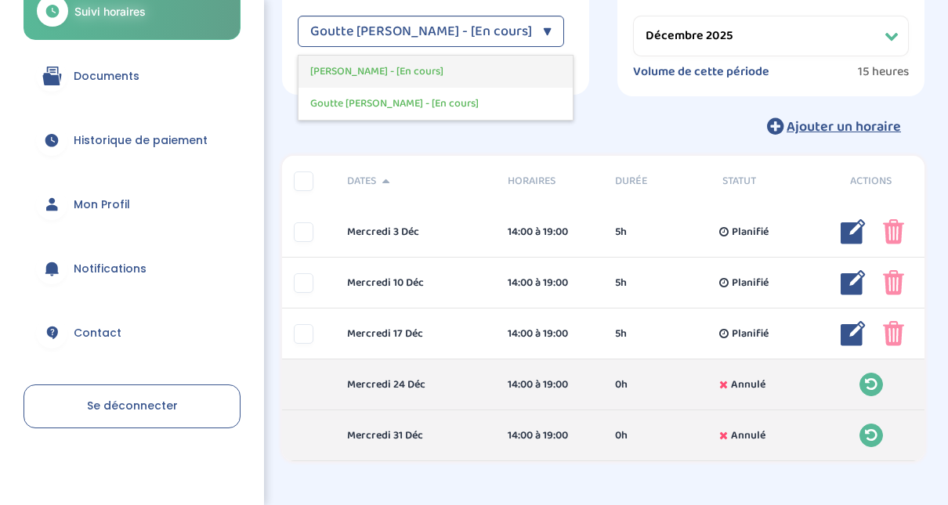
click at [443, 72] on span "Leyne Mory Clémence - [En cours]" at bounding box center [376, 71] width 133 height 16
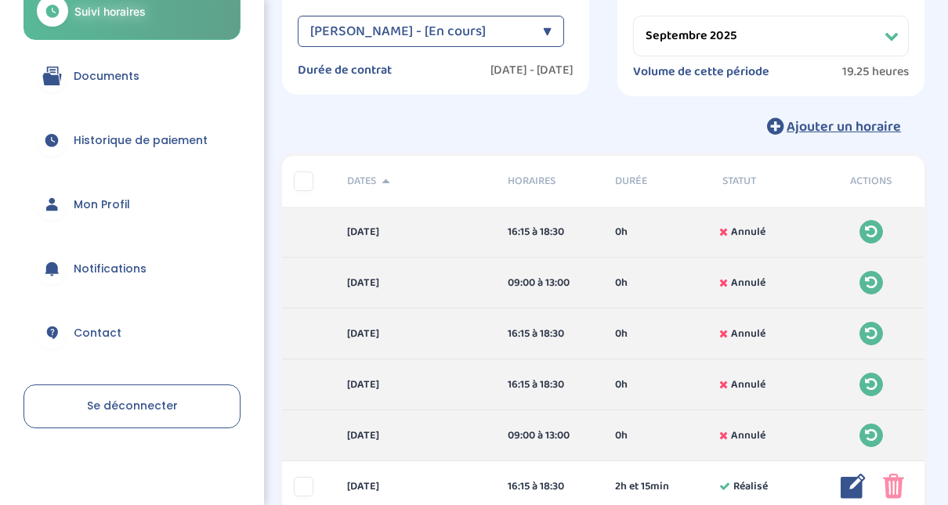
click at [724, 42] on select "Filtrer par mois septembre 2025 octobre 2025 novembre 2025 décembre 2025 janvie…" at bounding box center [771, 36] width 276 height 41
select select "décembre 2025"
click at [633, 16] on select "Filtrer par mois septembre 2025 octobre 2025 novembre 2025 décembre 2025 janvie…" at bounding box center [771, 36] width 276 height 41
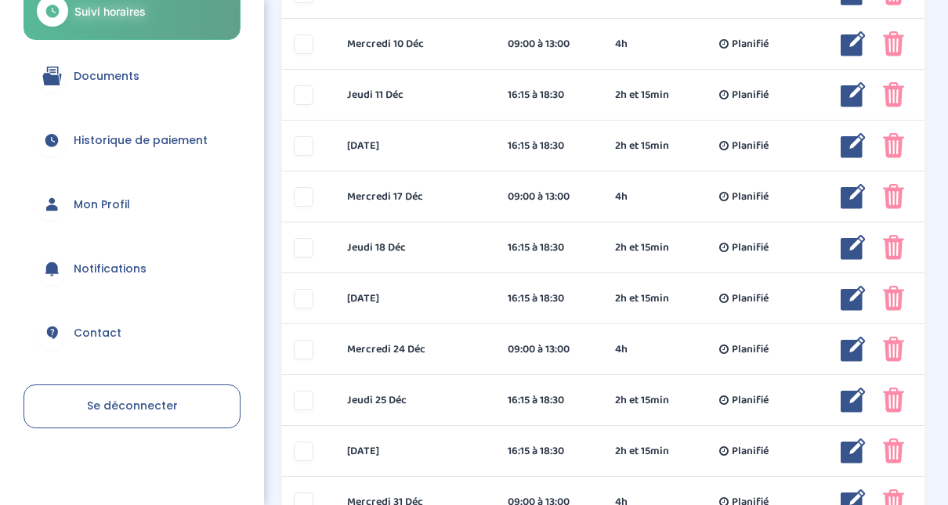
scroll to position [554, 0]
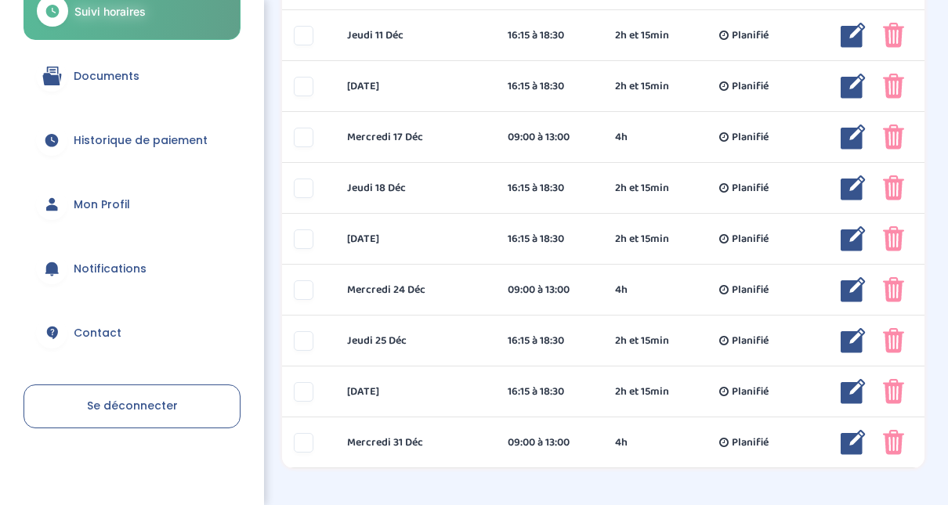
drag, startPoint x: 958, startPoint y: 269, endPoint x: 942, endPoint y: 313, distance: 47.3
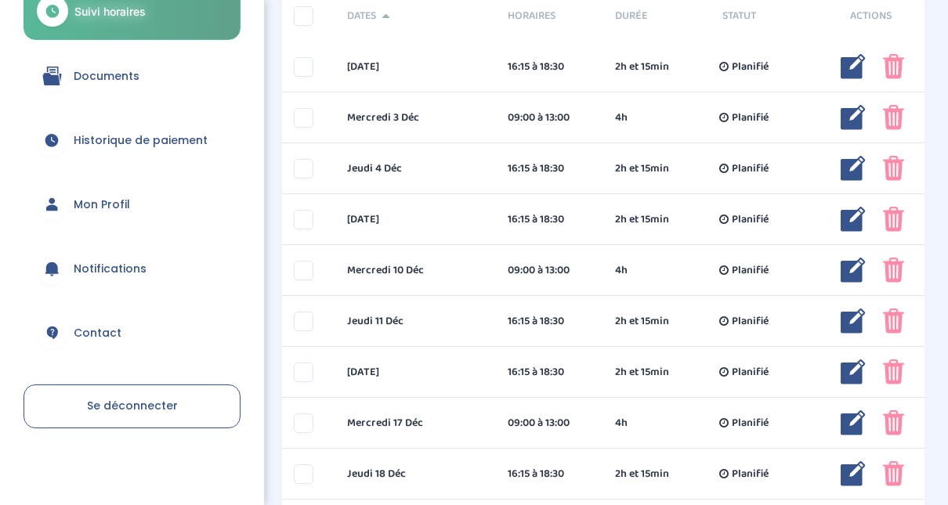
scroll to position [0, 0]
